Goal: Register for event/course

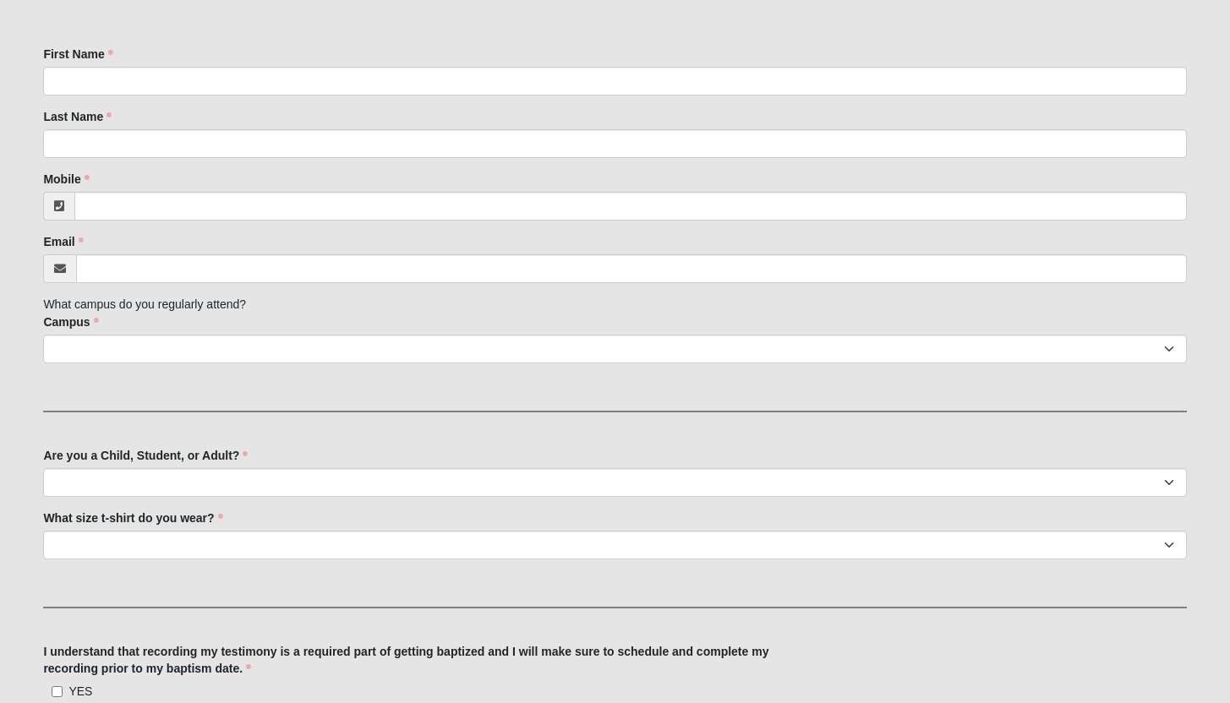
scroll to position [745, 0]
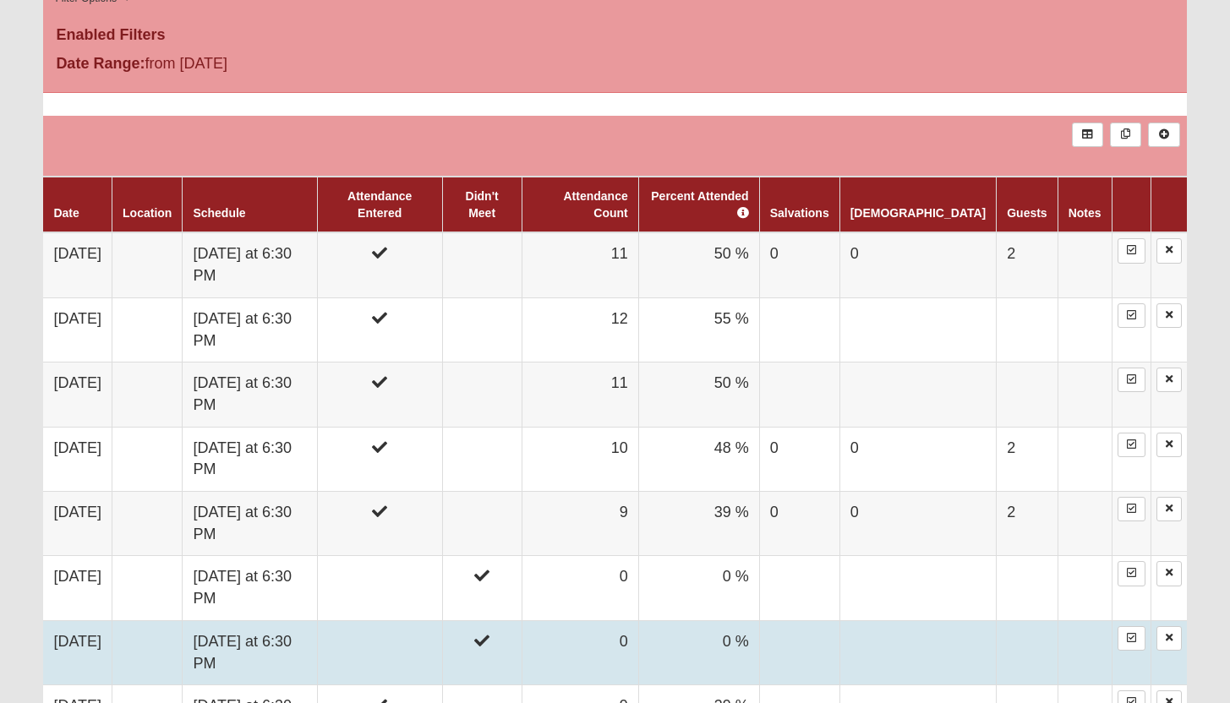
scroll to position [870, 0]
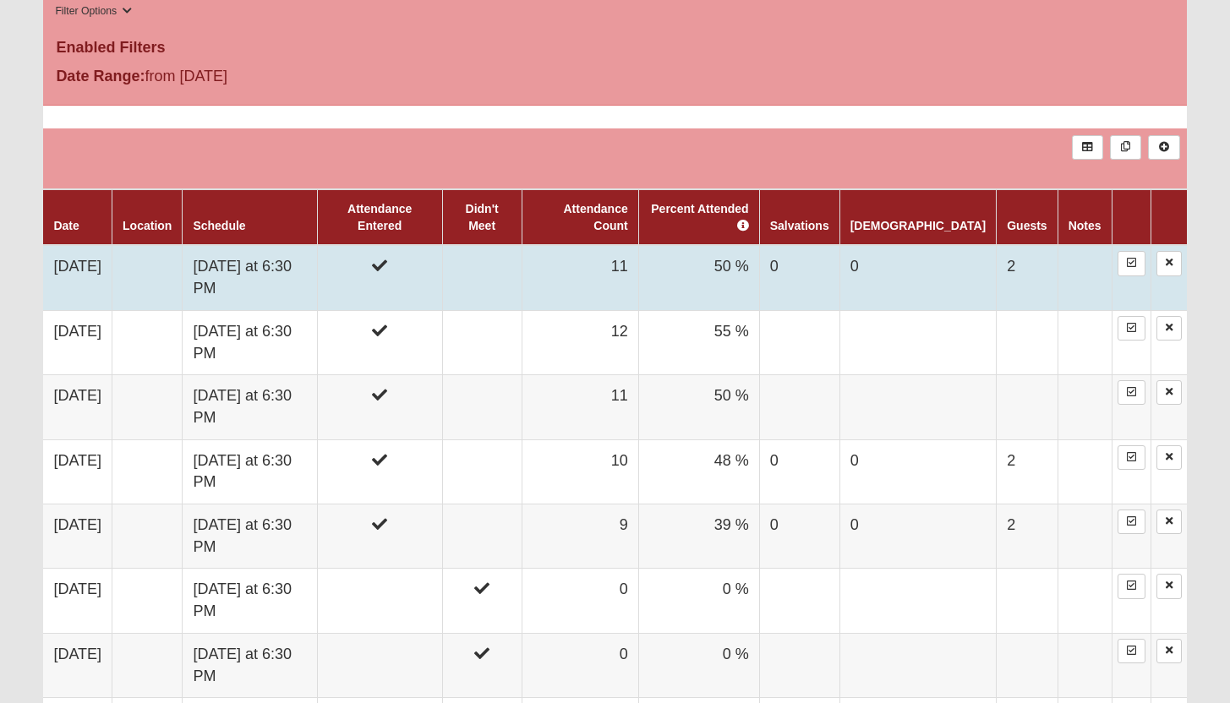
click at [1027, 245] on td "2" at bounding box center [1026, 277] width 61 height 65
